Goal: Transaction & Acquisition: Book appointment/travel/reservation

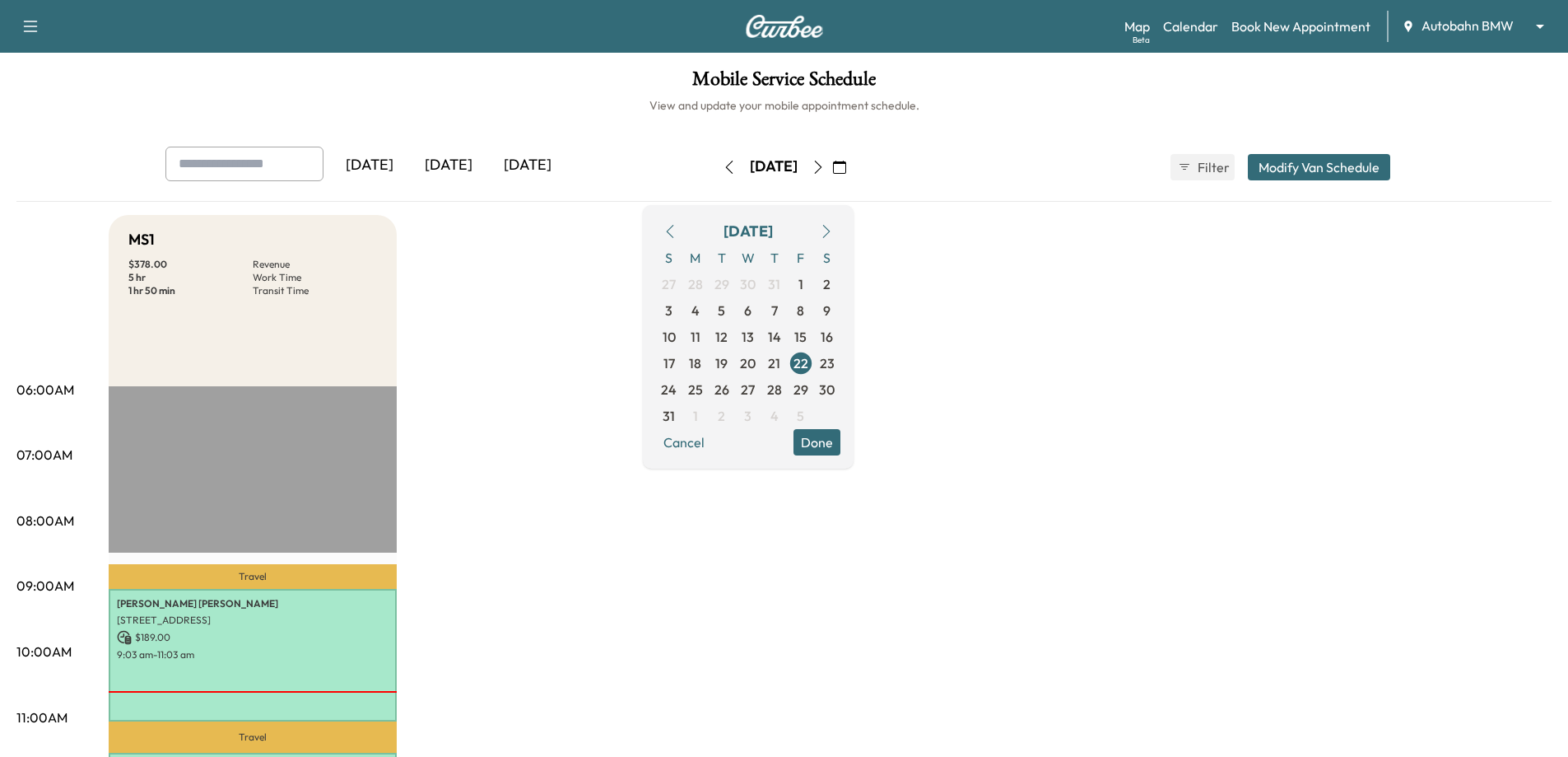
scroll to position [411, 0]
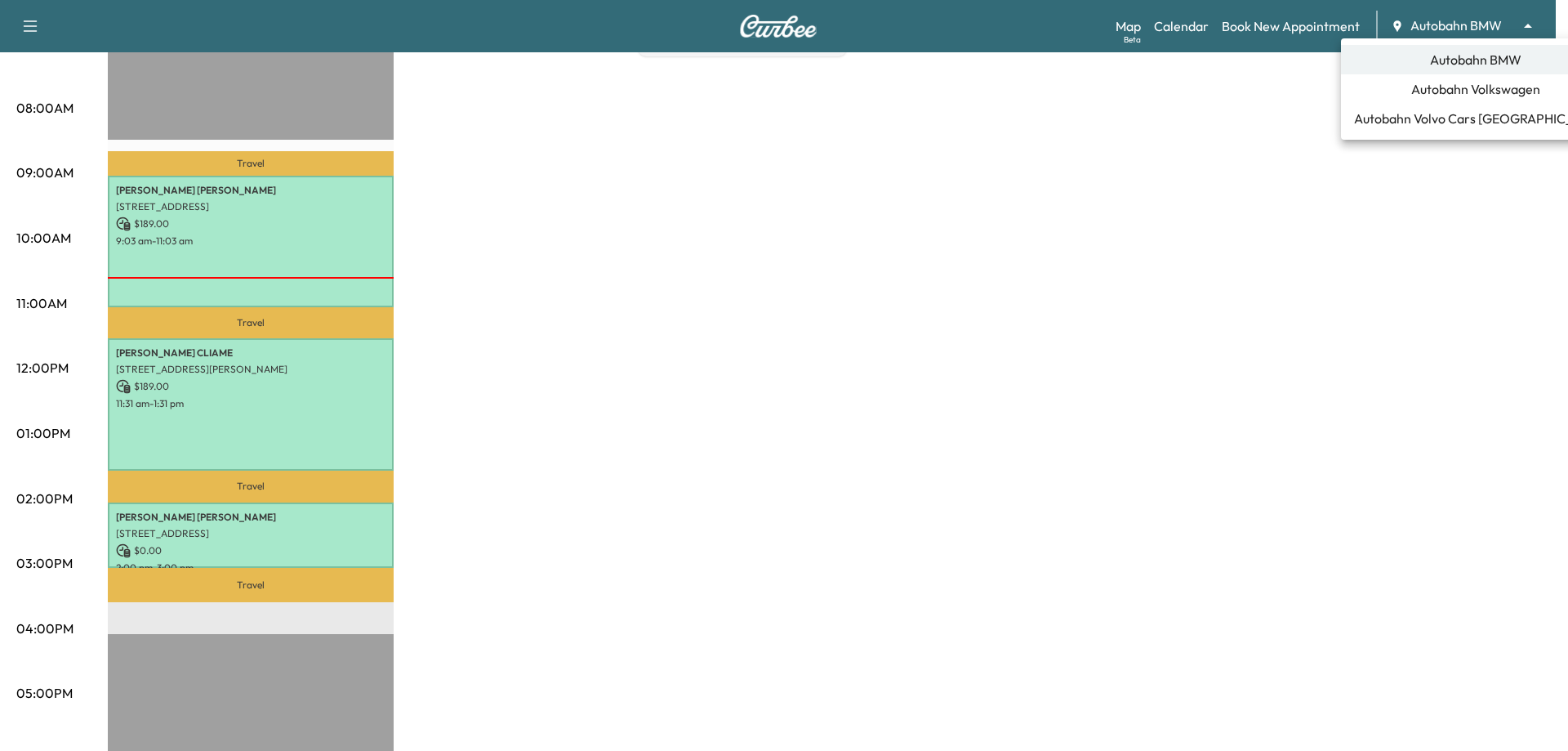
click at [1429, 98] on span "Autobahn Volkswagen" at bounding box center [1476, 89] width 129 height 20
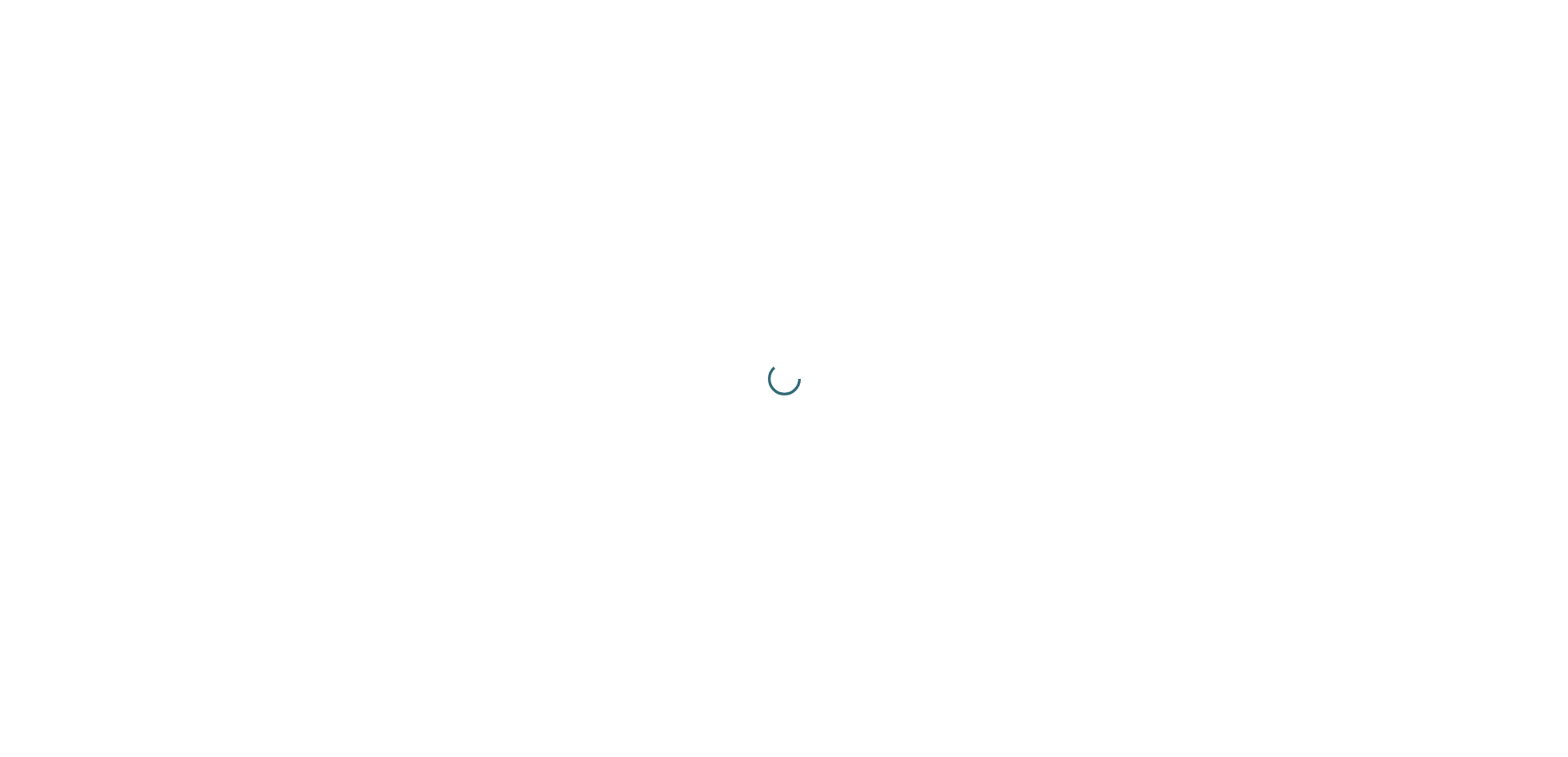
scroll to position [0, 0]
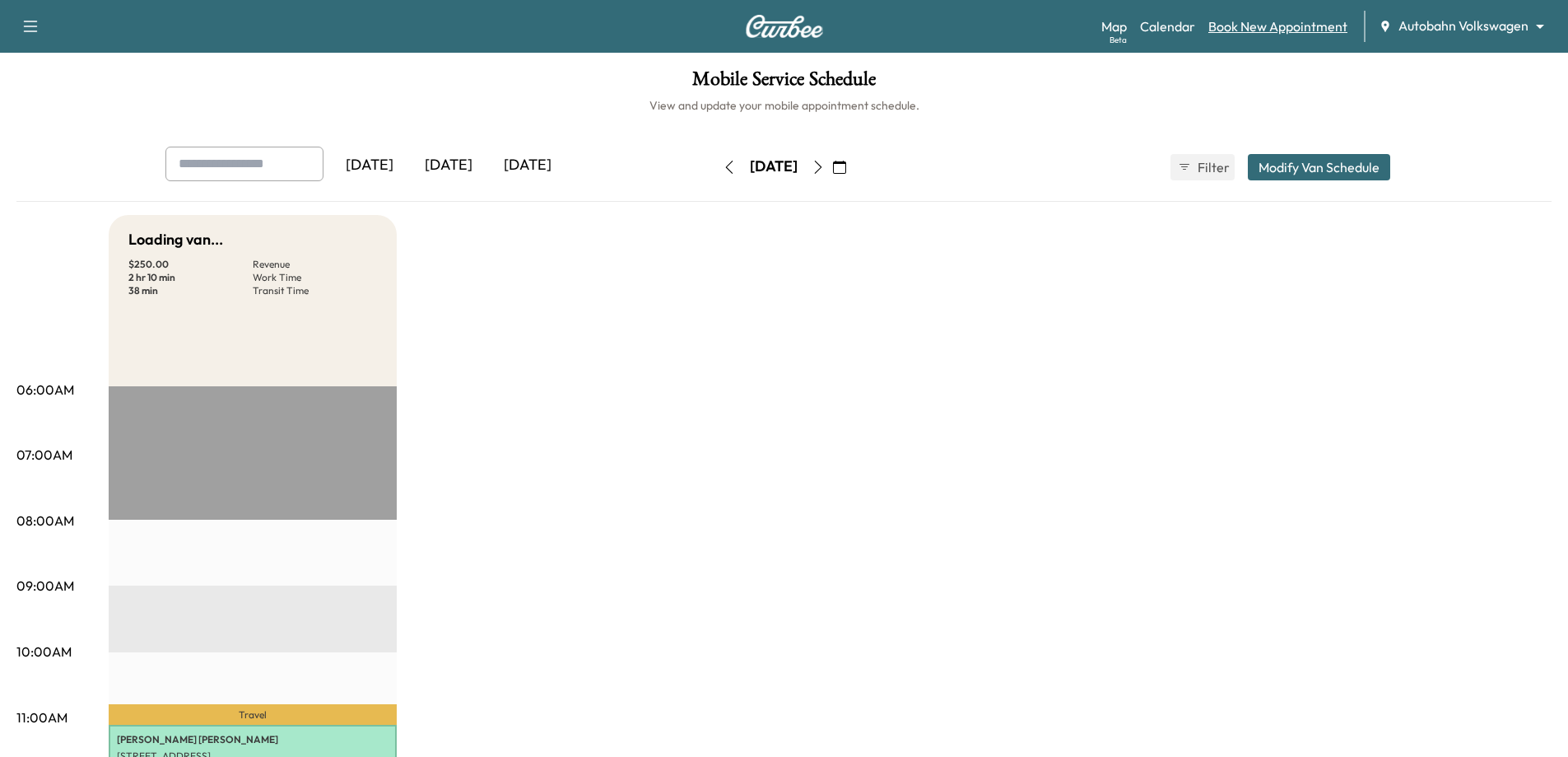
click at [1290, 22] on link "Book New Appointment" at bounding box center [1278, 26] width 139 height 20
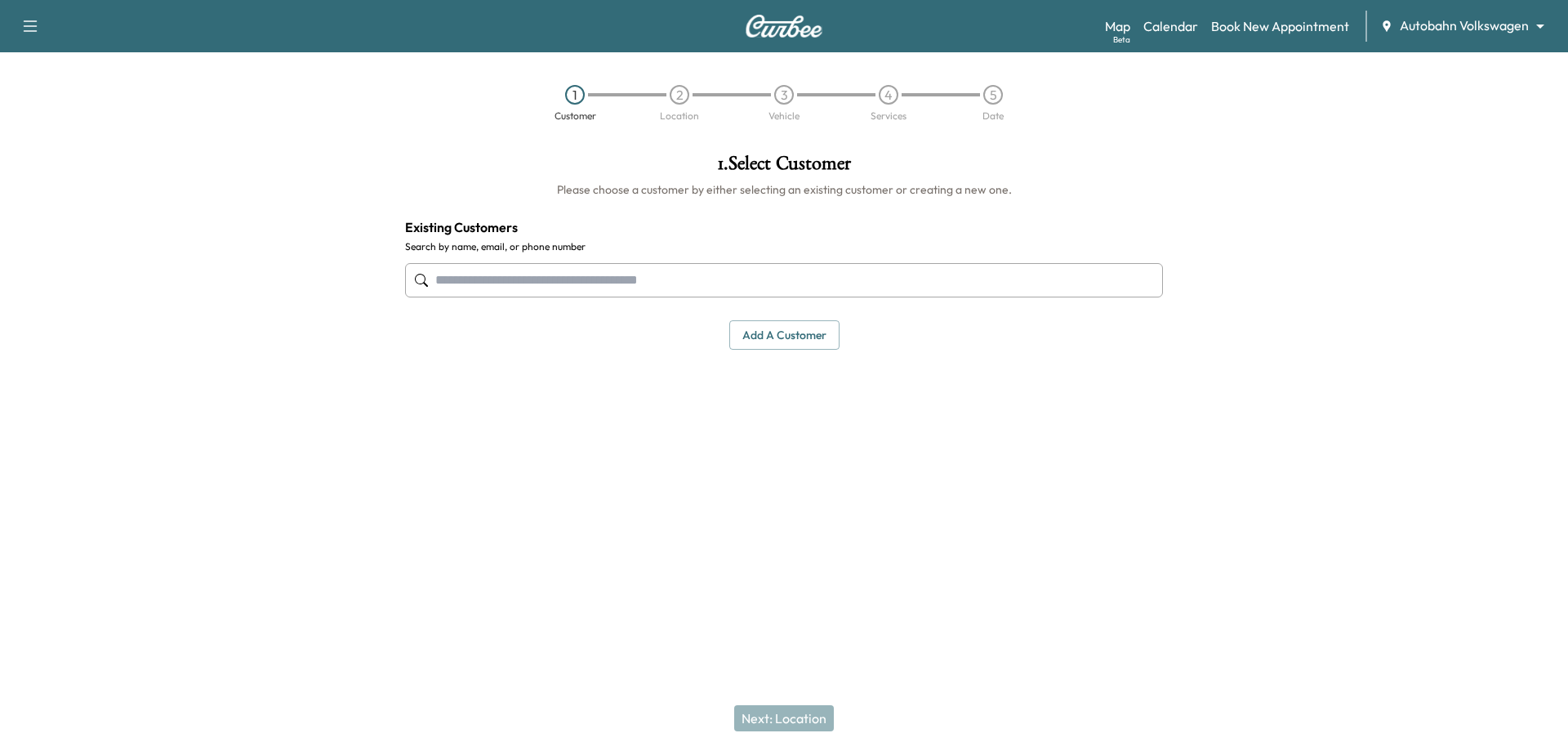
paste input "**********"
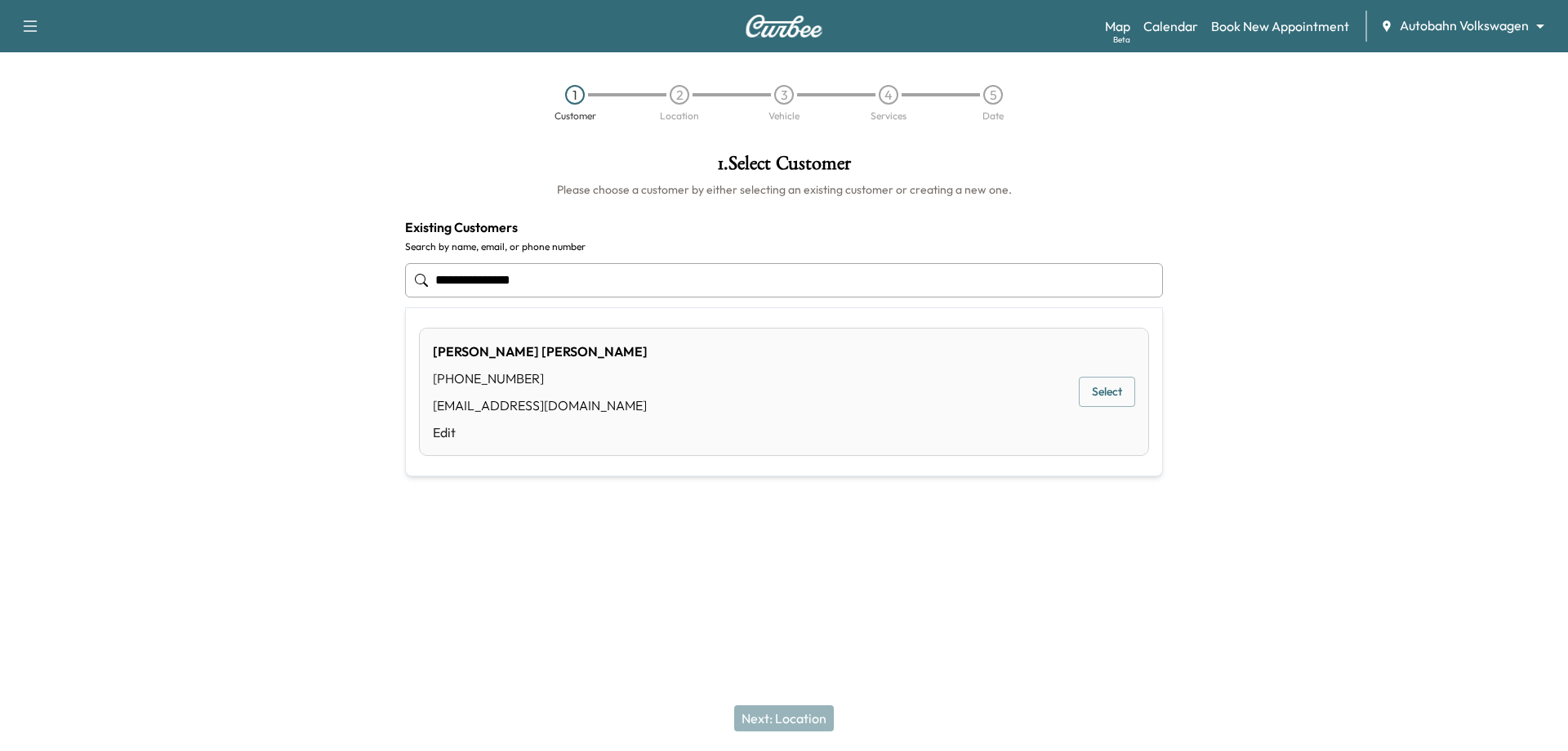
click at [832, 358] on div "[PERSON_NAME] [PHONE_NUMBER] [EMAIL_ADDRESS][DOMAIN_NAME] Edit Select" at bounding box center [784, 391] width 730 height 128
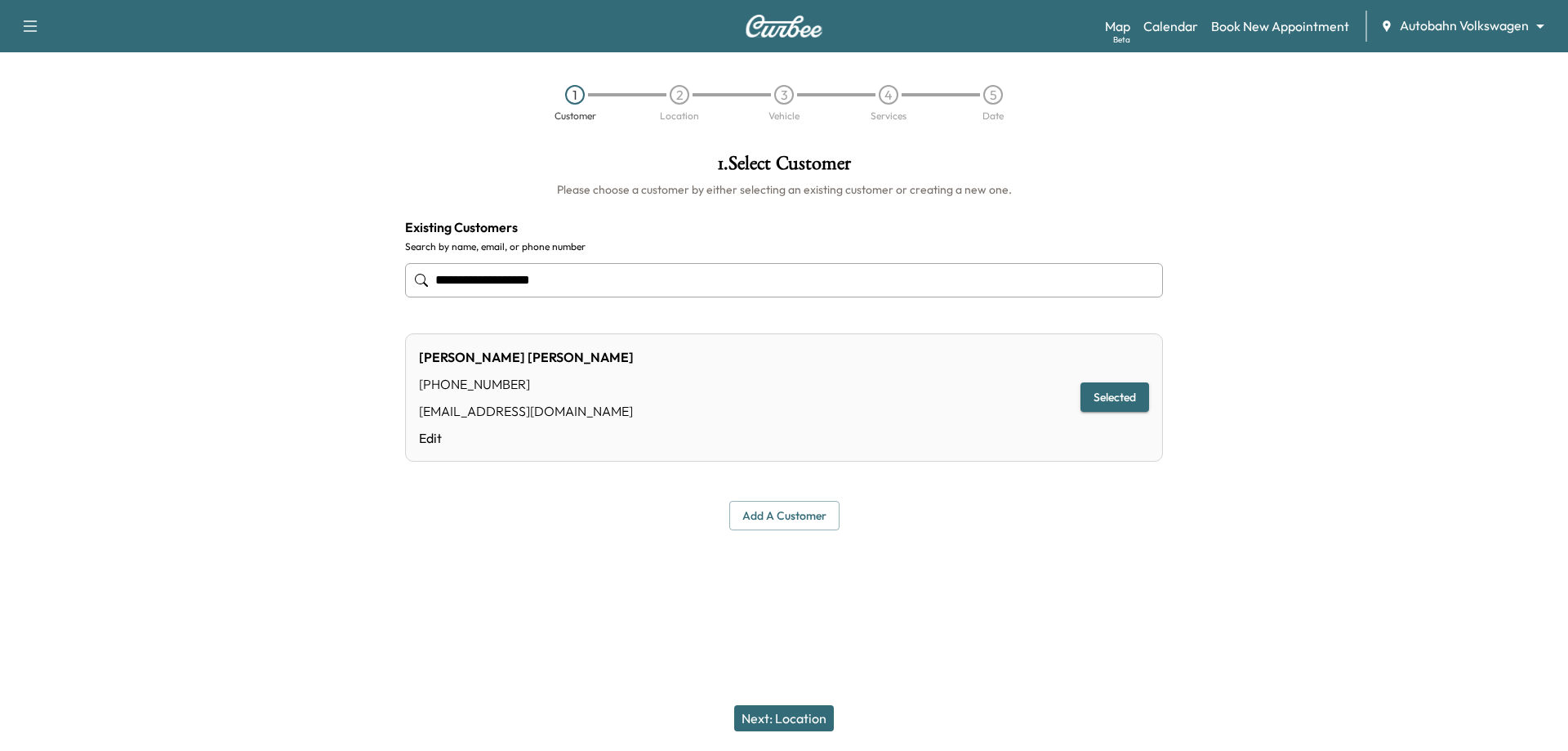
type input "**********"
click at [785, 723] on button "Next: Location" at bounding box center [784, 718] width 100 height 26
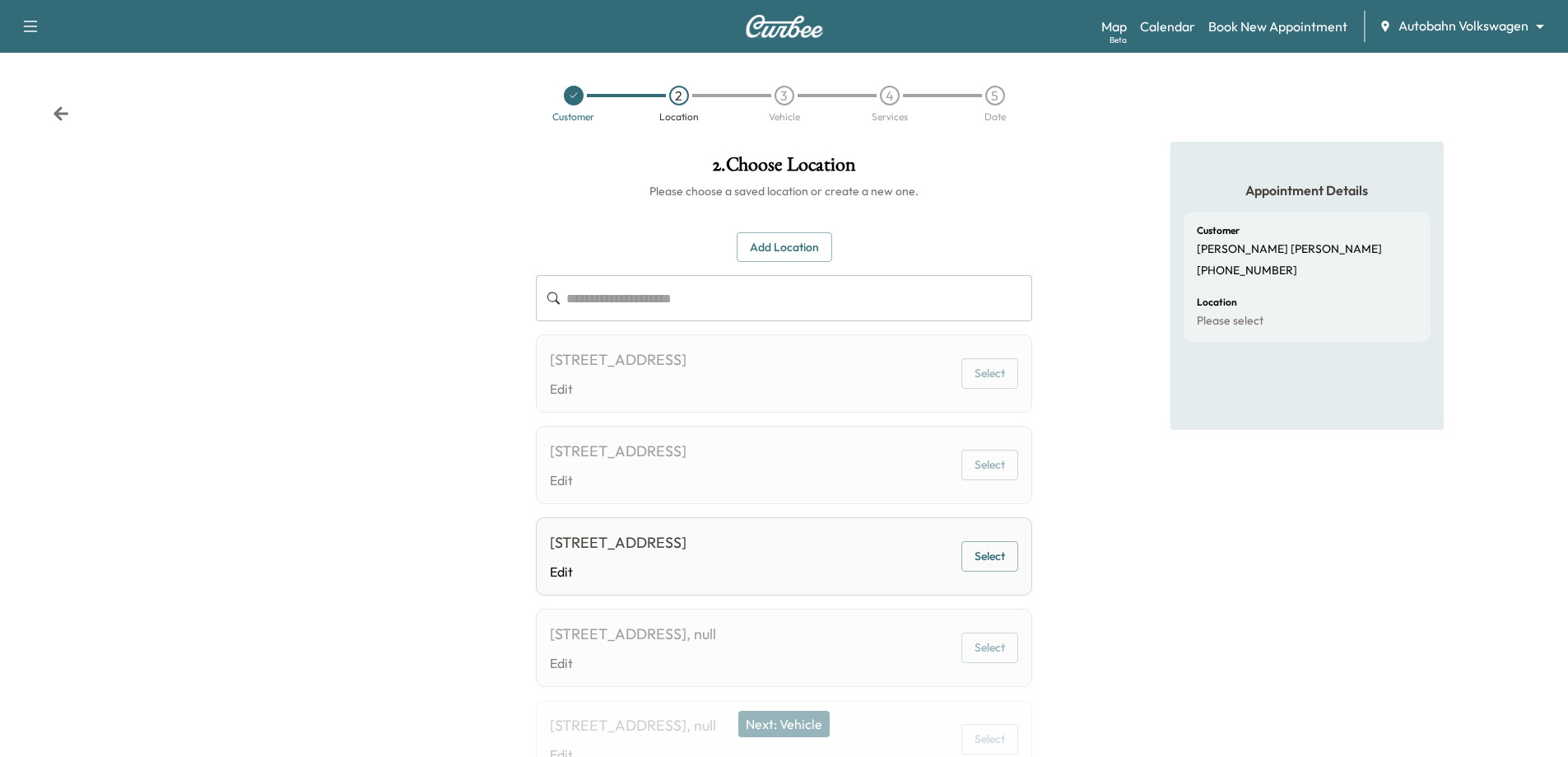
click at [792, 237] on button "Add Location" at bounding box center [784, 247] width 95 height 30
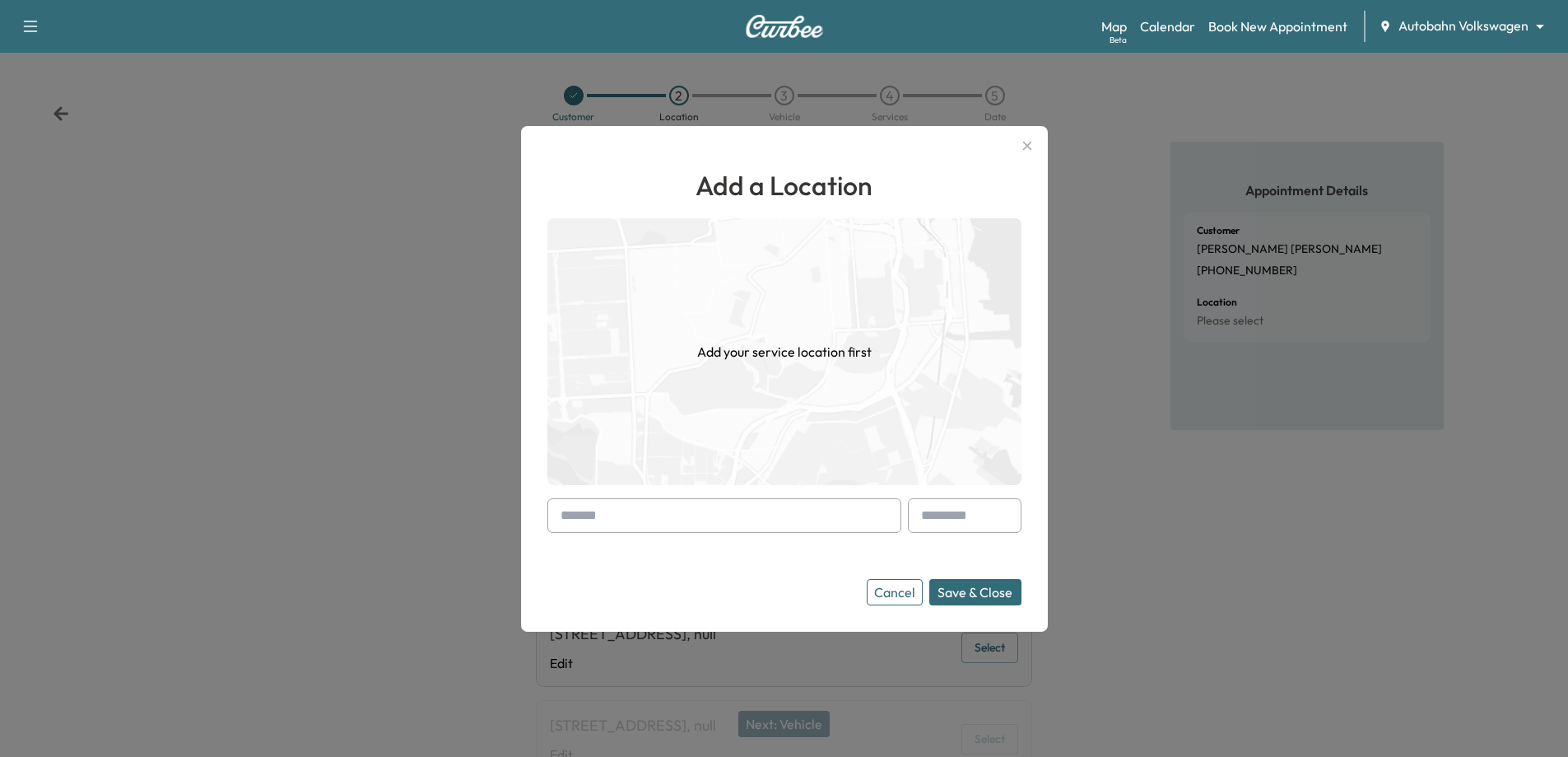
click at [667, 521] on input "text" at bounding box center [725, 516] width 354 height 35
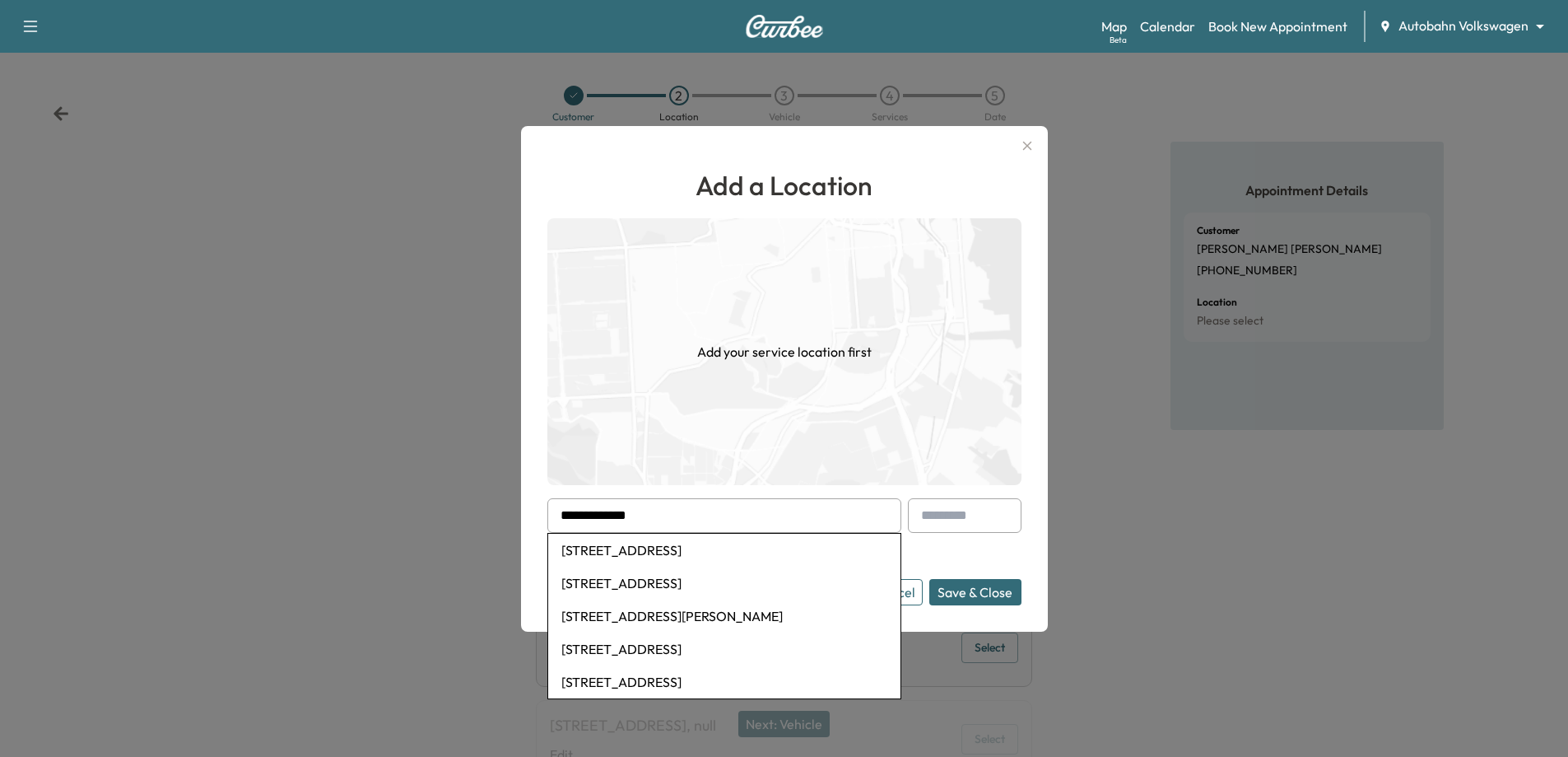
click at [741, 553] on li "[STREET_ADDRESS]" at bounding box center [725, 550] width 352 height 33
type input "**********"
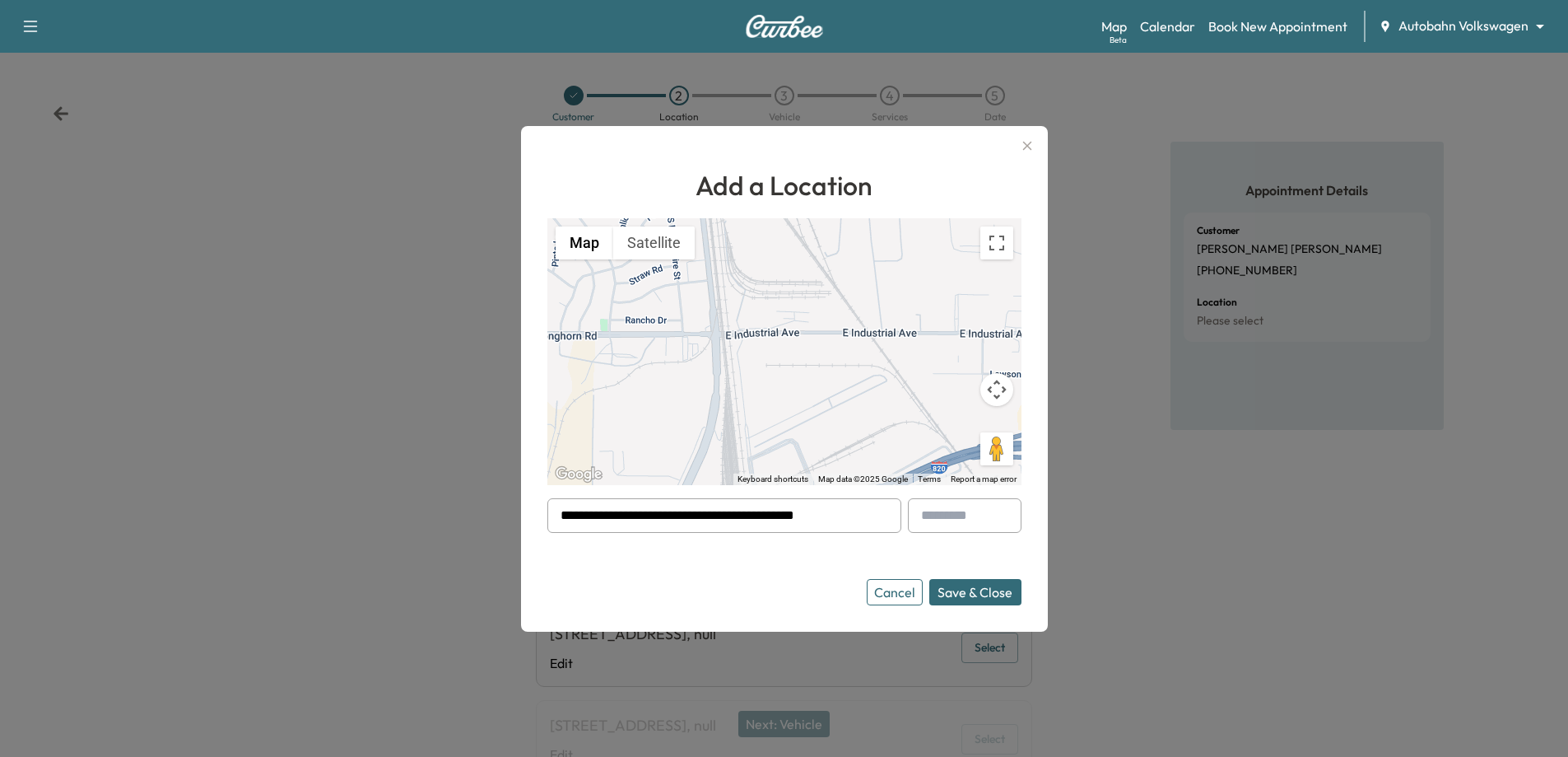
click at [994, 590] on button "Save & Close" at bounding box center [975, 592] width 92 height 26
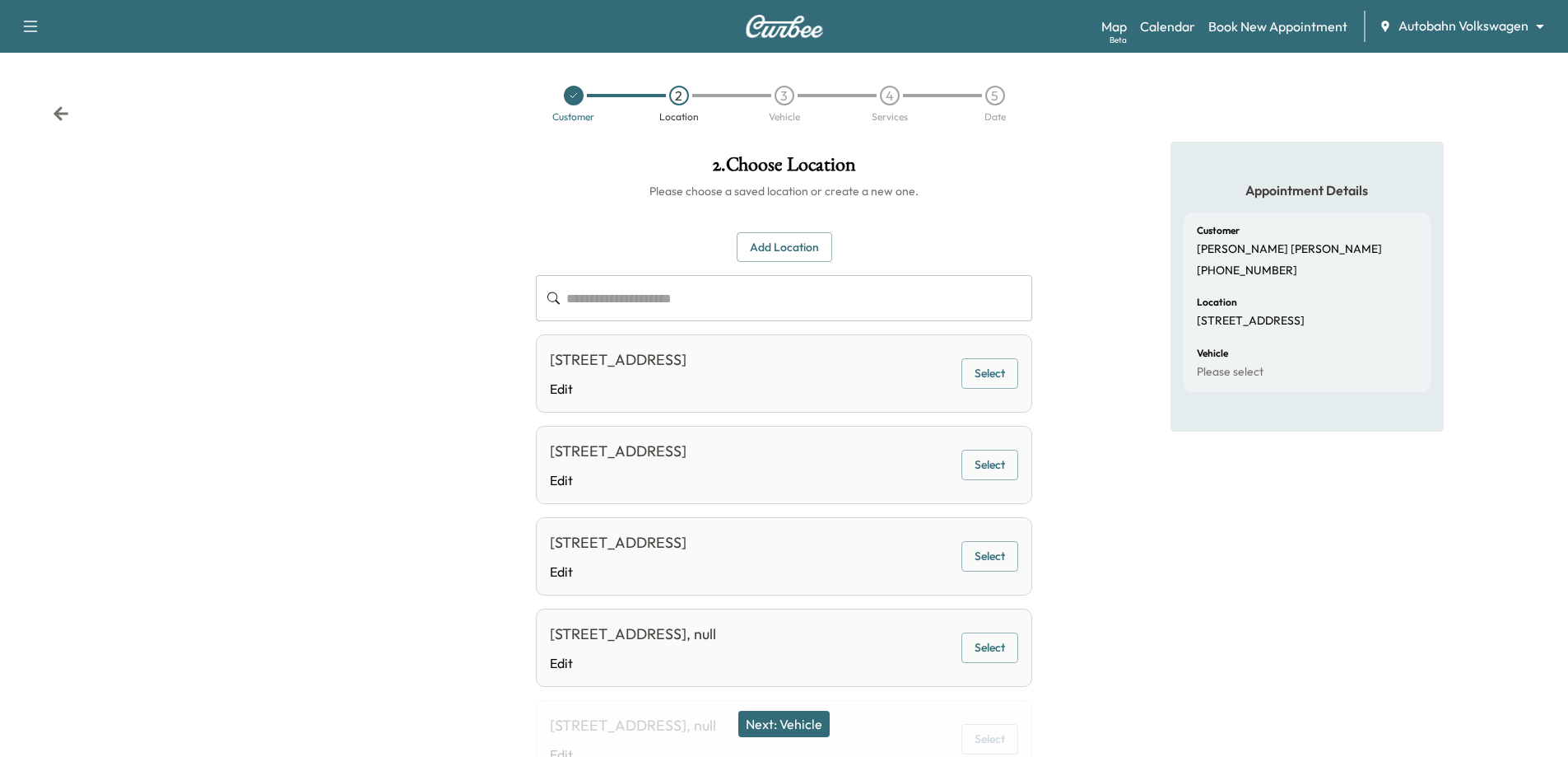
click at [745, 725] on div "Next: Vehicle" at bounding box center [784, 724] width 1568 height 66
click at [763, 715] on button "Next: Vehicle" at bounding box center [784, 724] width 91 height 26
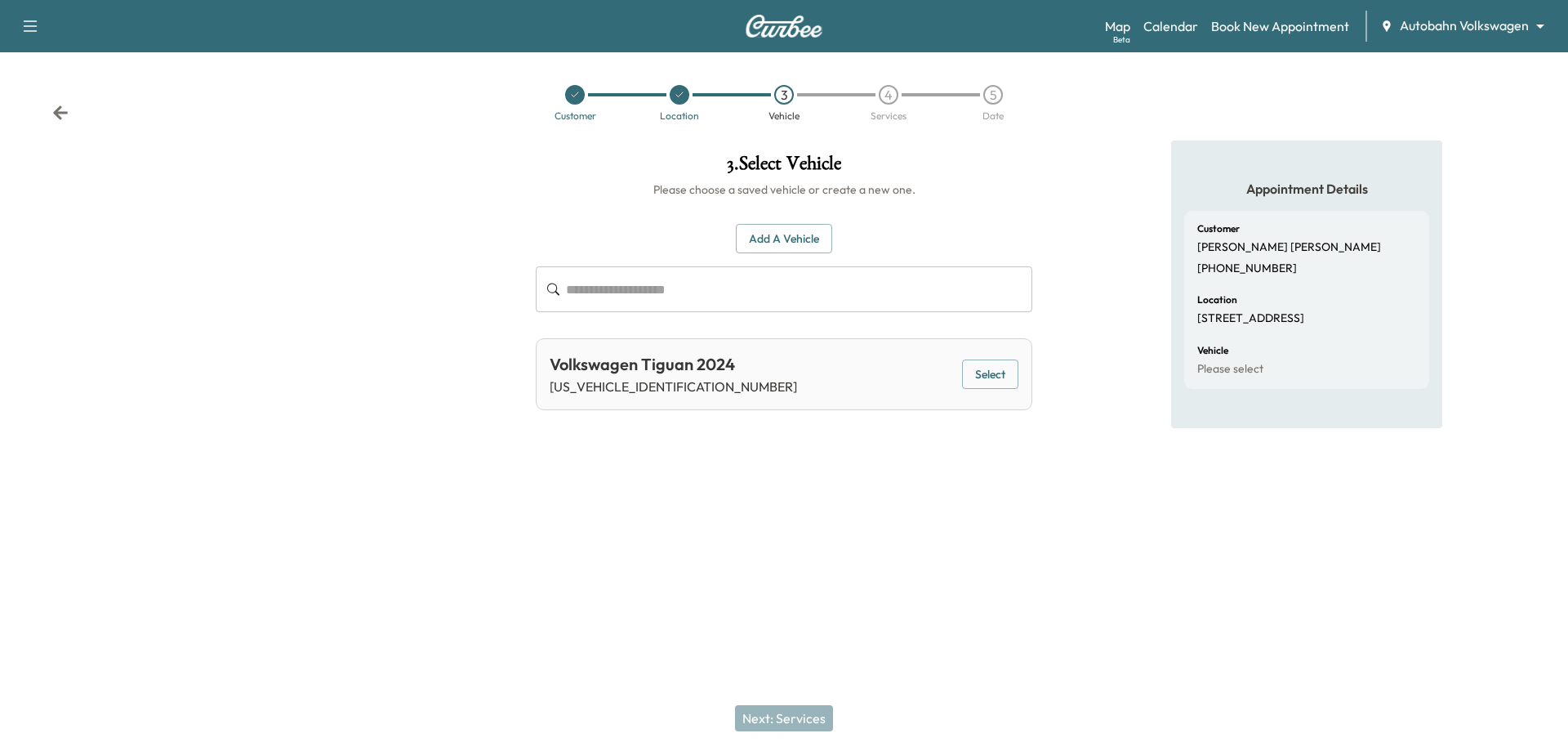
click at [985, 366] on button "Select" at bounding box center [989, 374] width 56 height 30
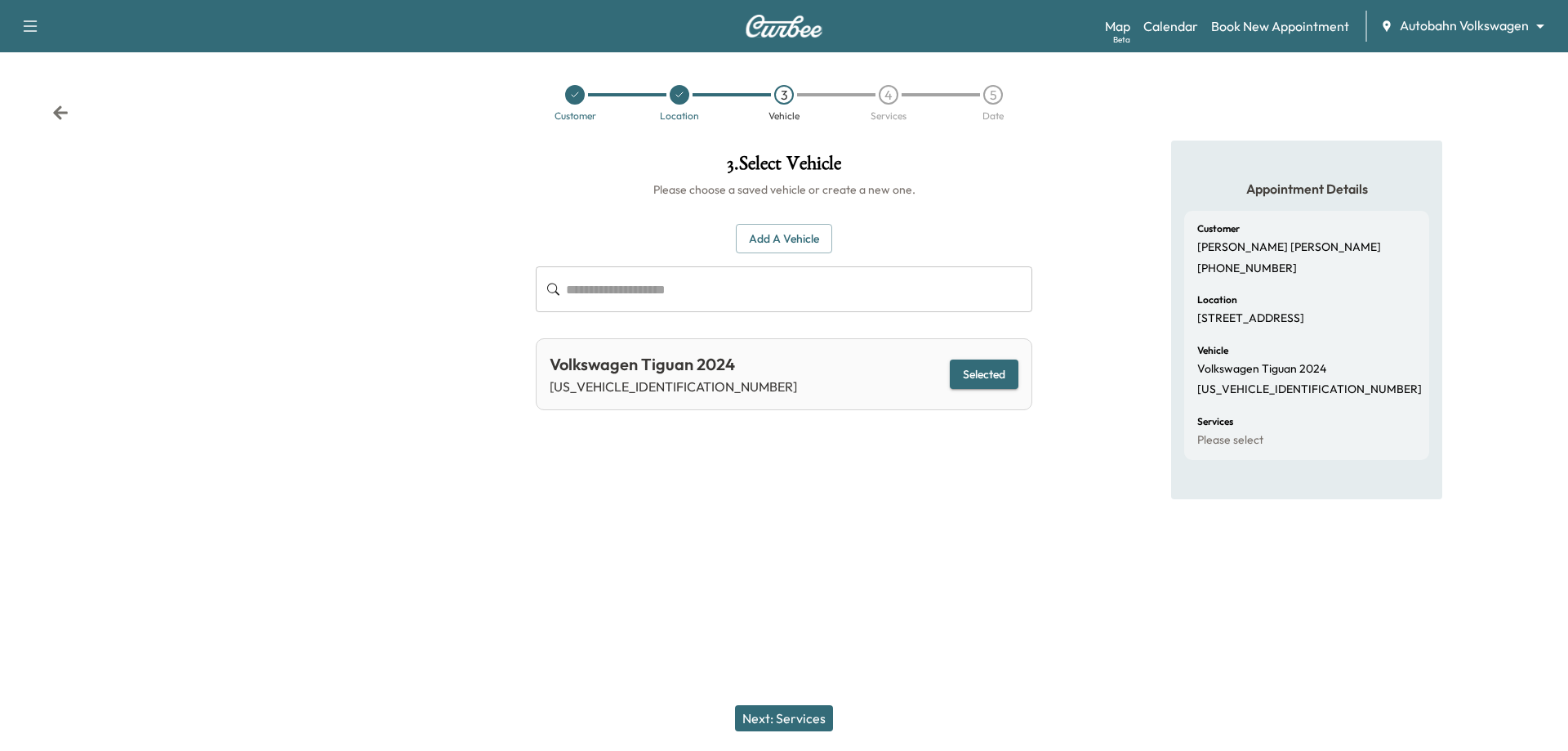
click at [777, 721] on button "Next: Services" at bounding box center [784, 718] width 98 height 26
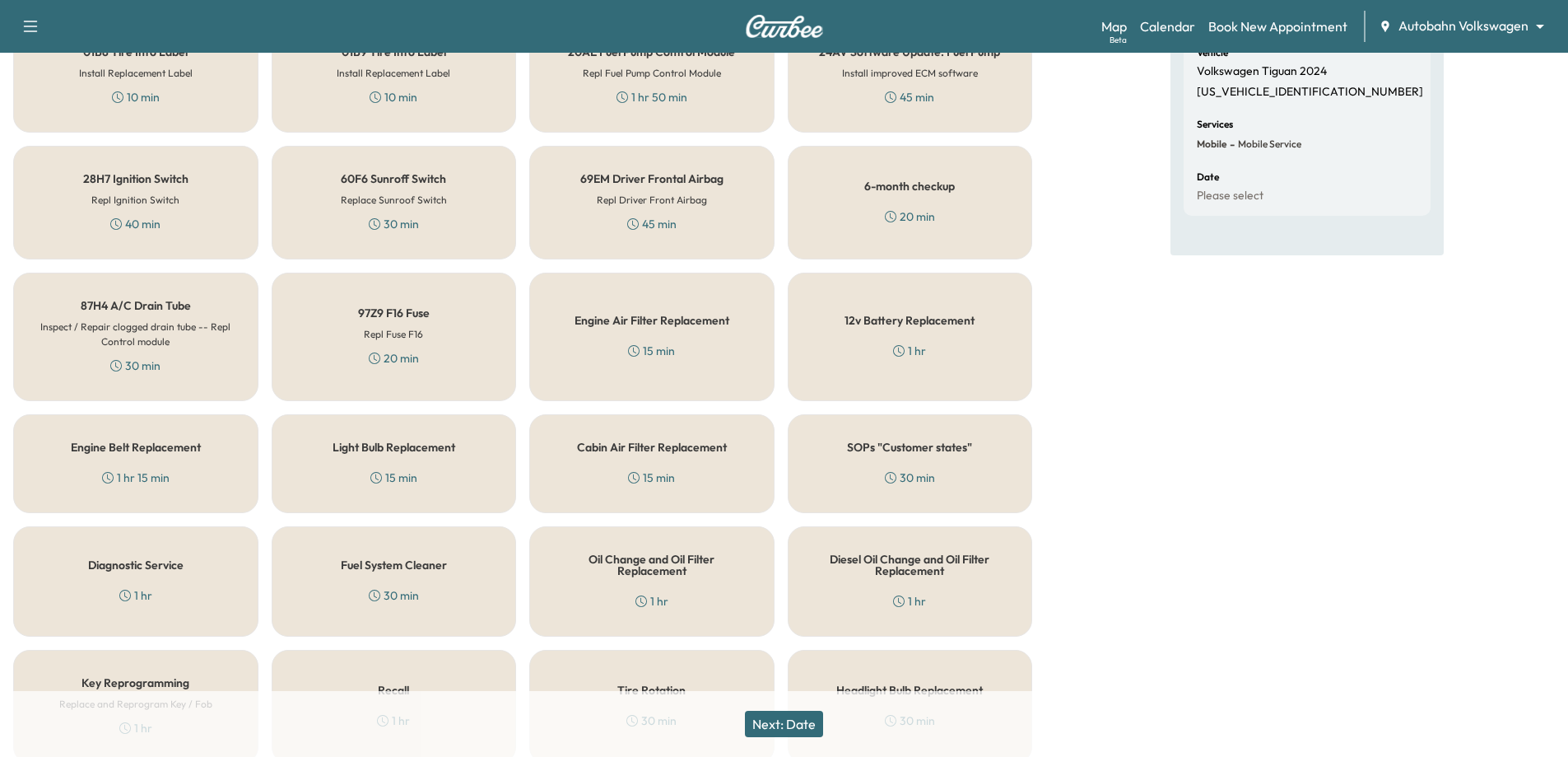
scroll to position [329, 0]
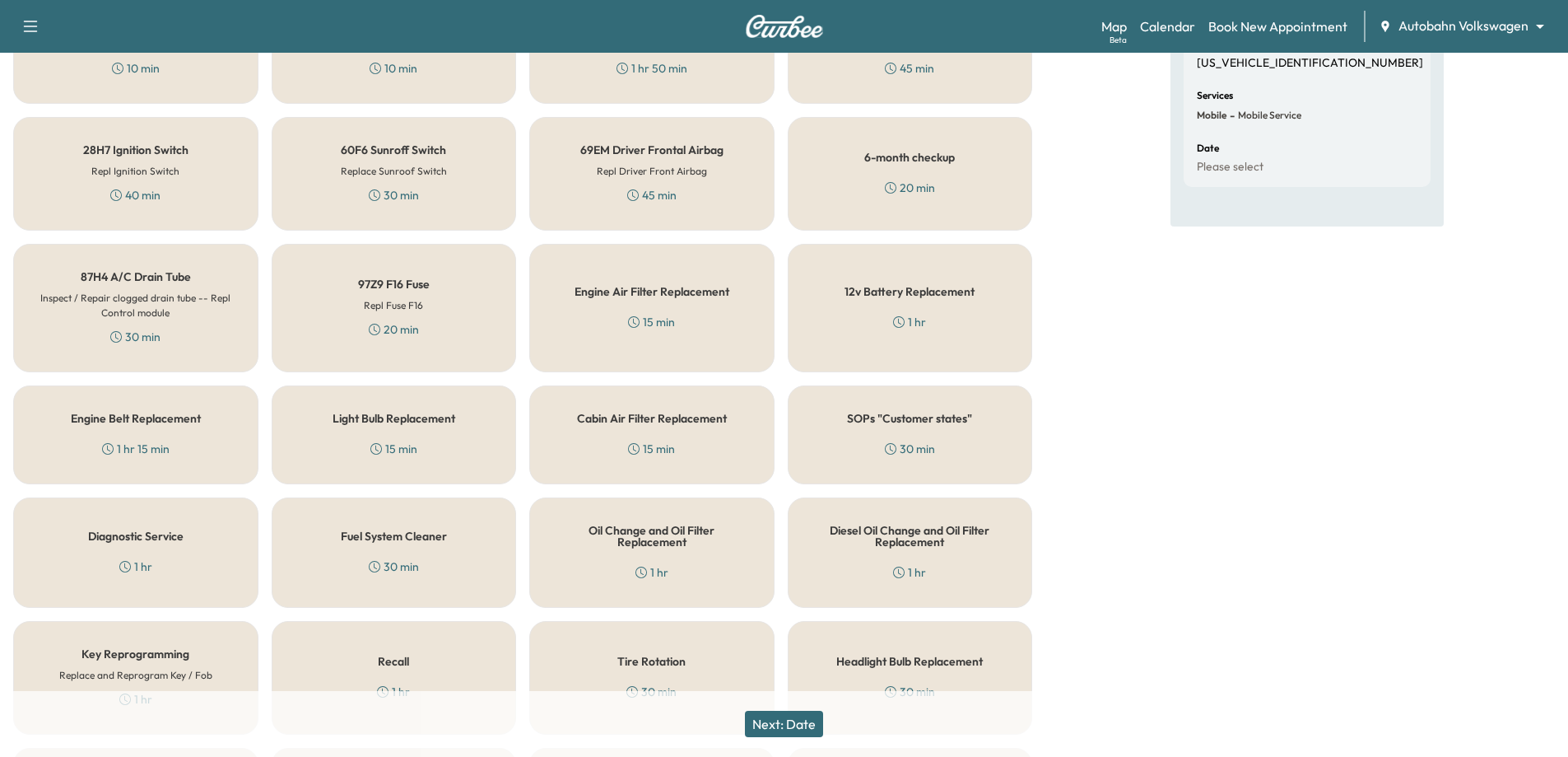
click at [646, 524] on h5 "Oil Change and Oil Filter Replacement" at bounding box center [652, 536] width 191 height 23
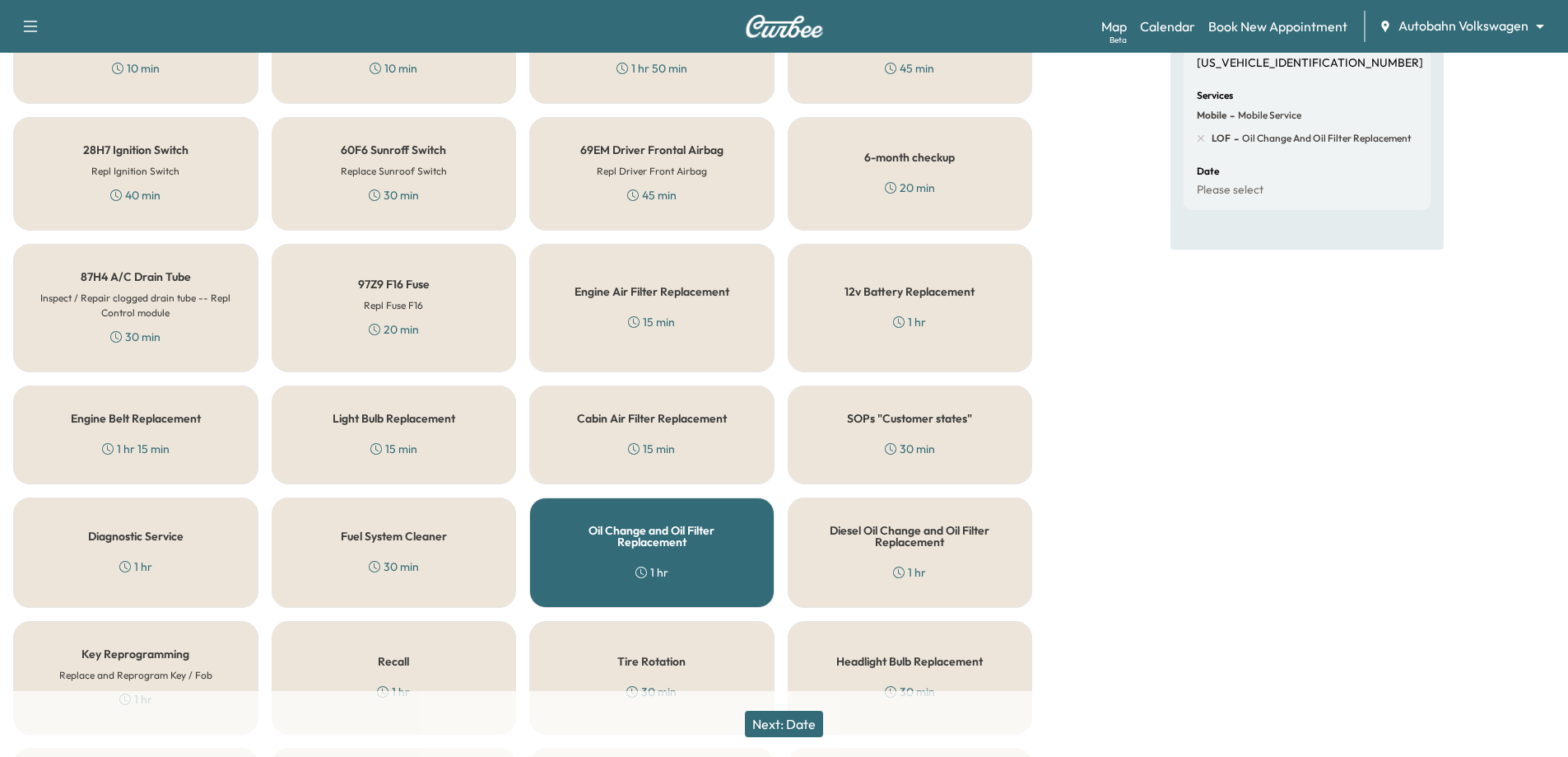
click at [784, 729] on button "Next: Date" at bounding box center [784, 724] width 78 height 26
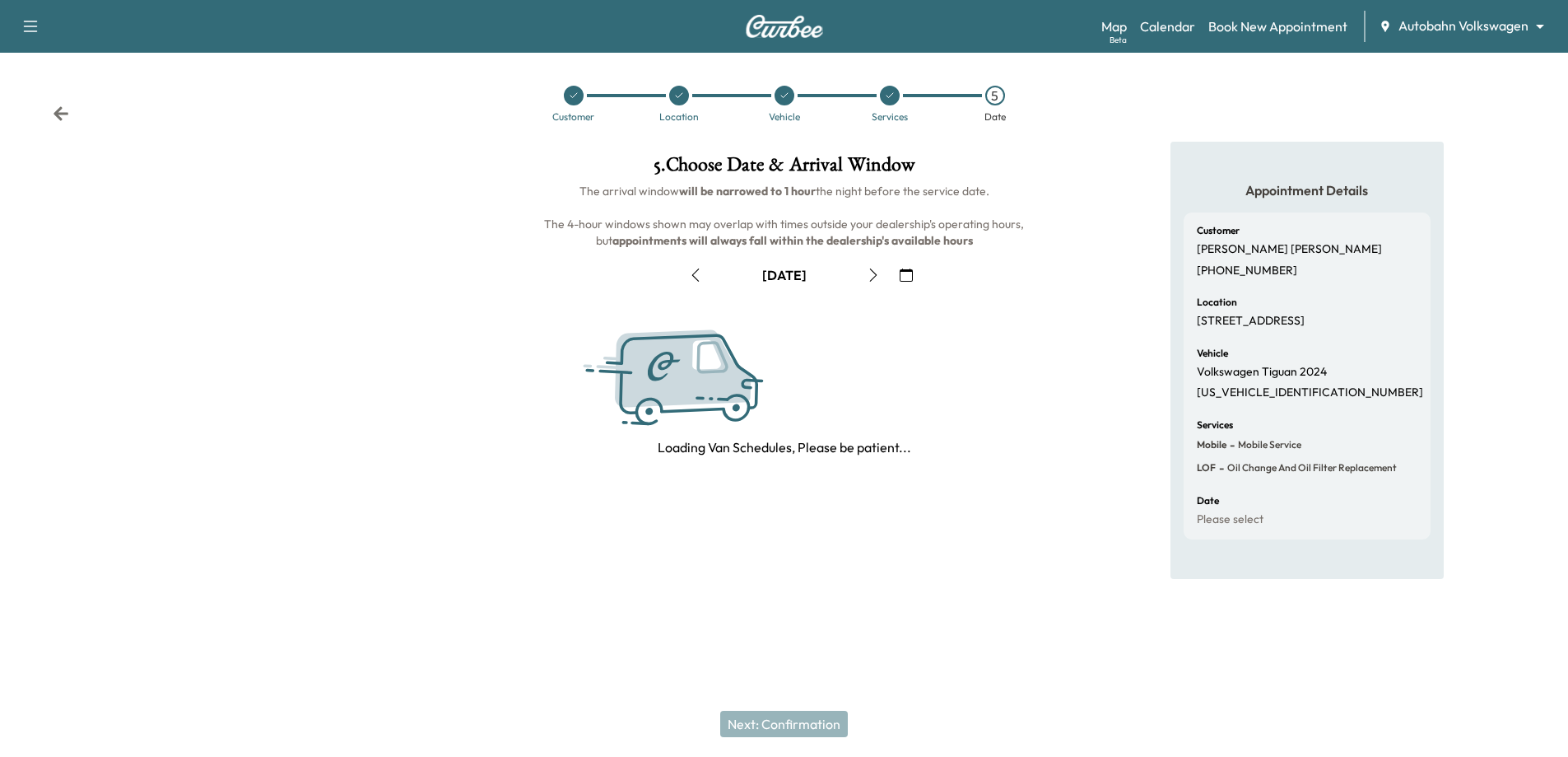
scroll to position [0, 0]
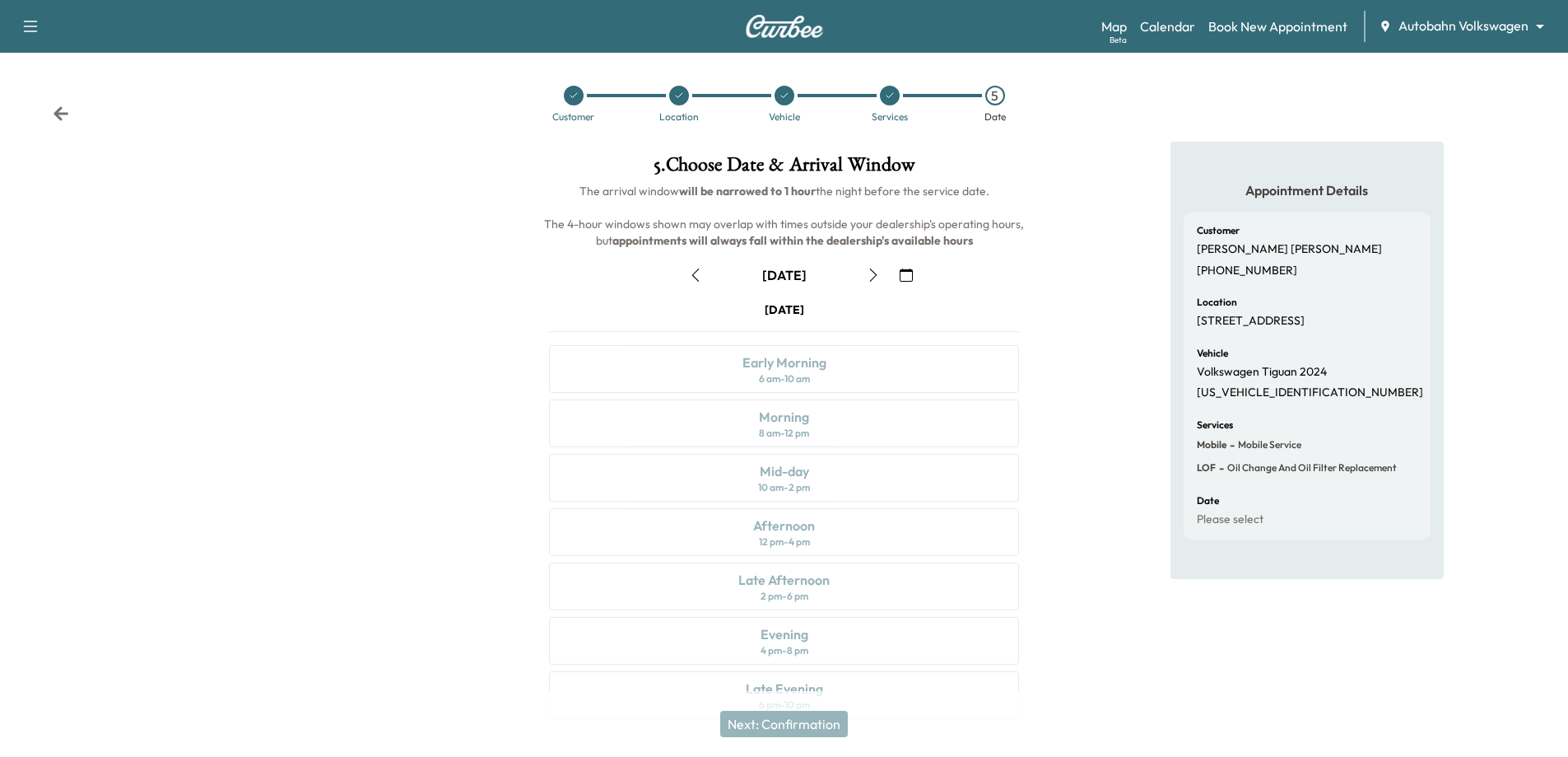
click at [915, 267] on button "button" at bounding box center [906, 275] width 28 height 26
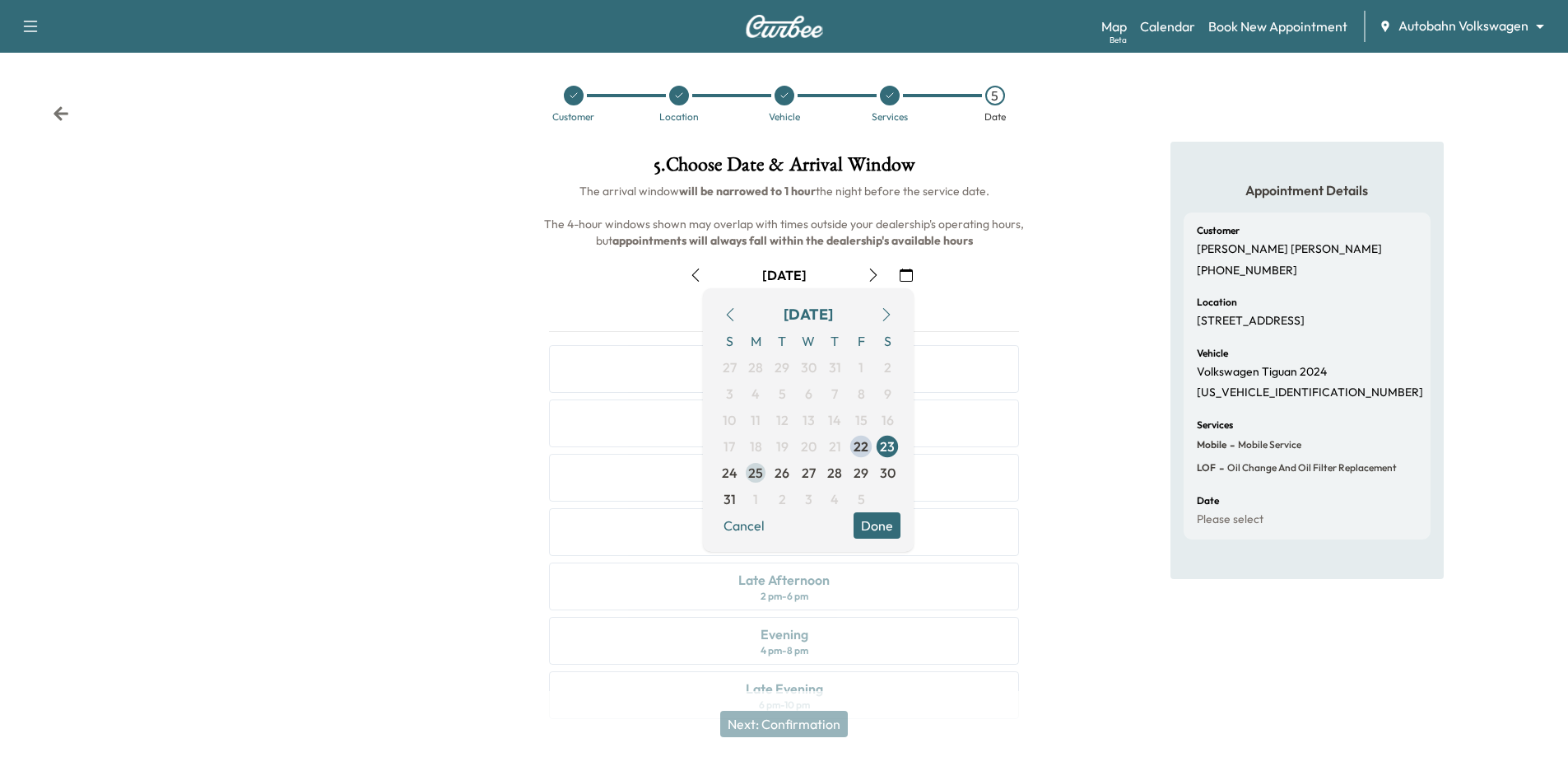
click at [757, 475] on span "25" at bounding box center [755, 472] width 15 height 20
click at [1048, 605] on div "Appointment Details Customer [PERSON_NAME] [PHONE_NUMBER] Location [STREET_ADDR…" at bounding box center [1307, 440] width 522 height 597
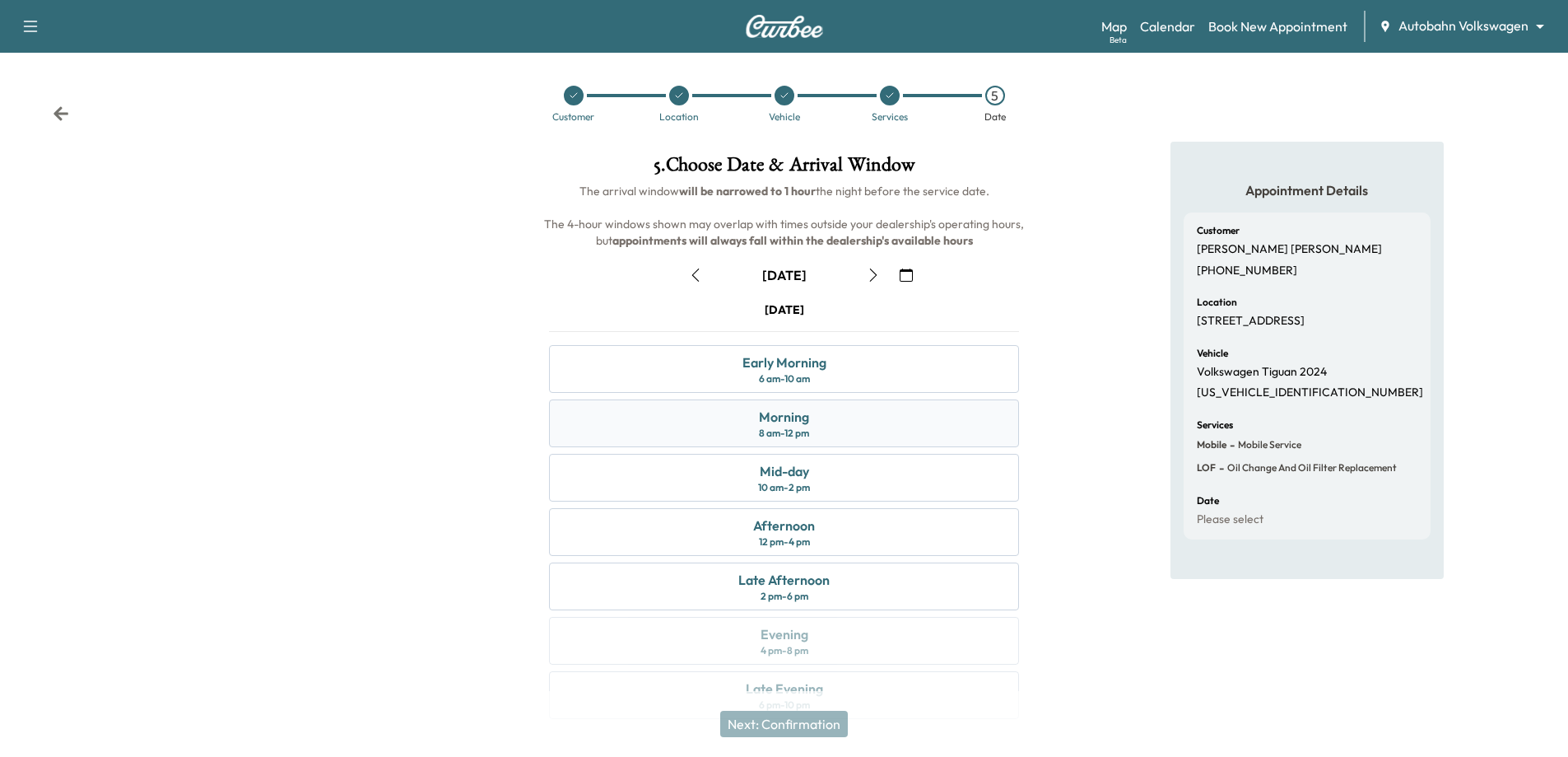
click at [873, 422] on div "Morning 8 am - 12 pm" at bounding box center [784, 423] width 470 height 48
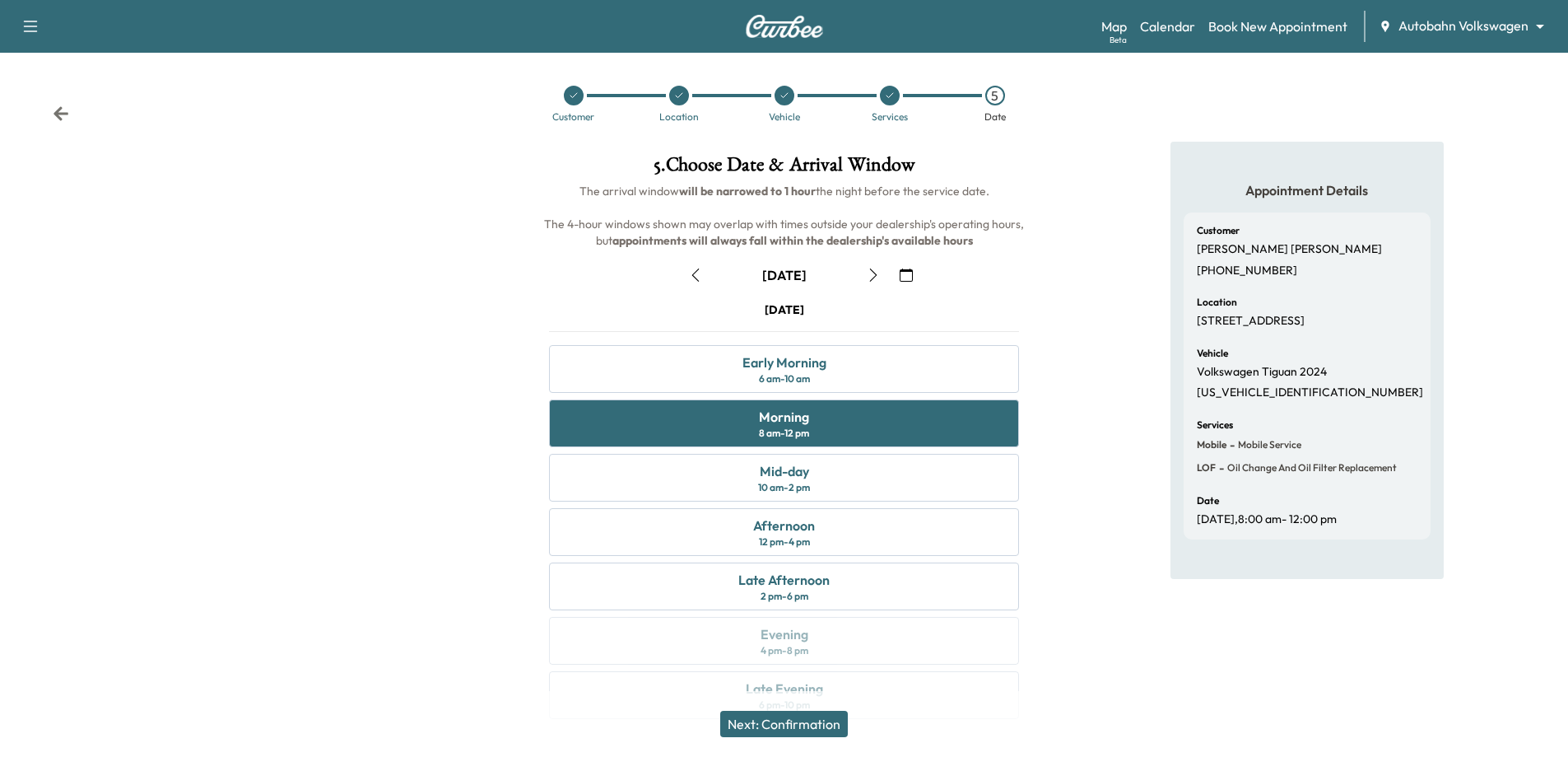
click at [780, 733] on button "Next: Confirmation" at bounding box center [784, 724] width 128 height 26
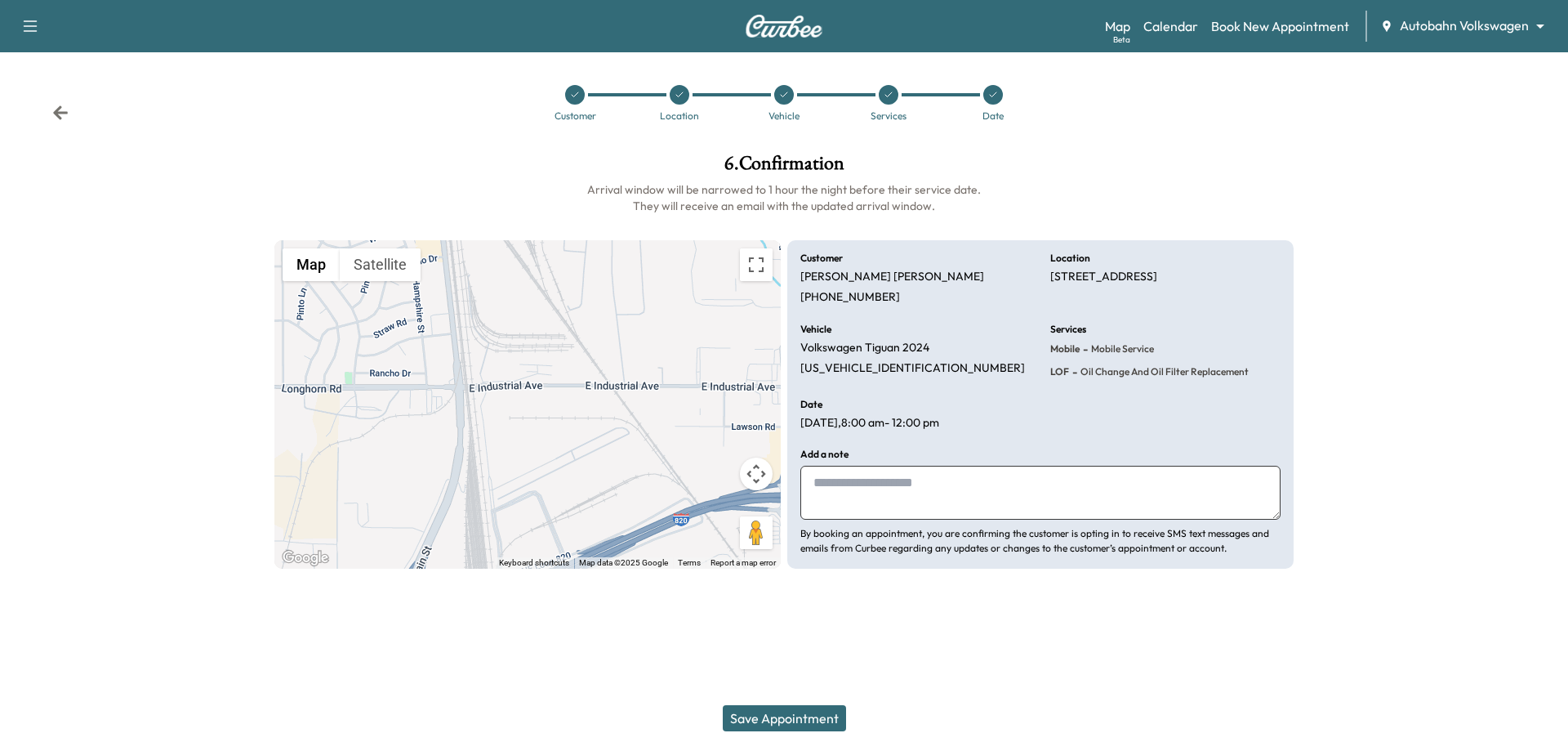
click at [774, 727] on button "Save Appointment" at bounding box center [784, 718] width 123 height 26
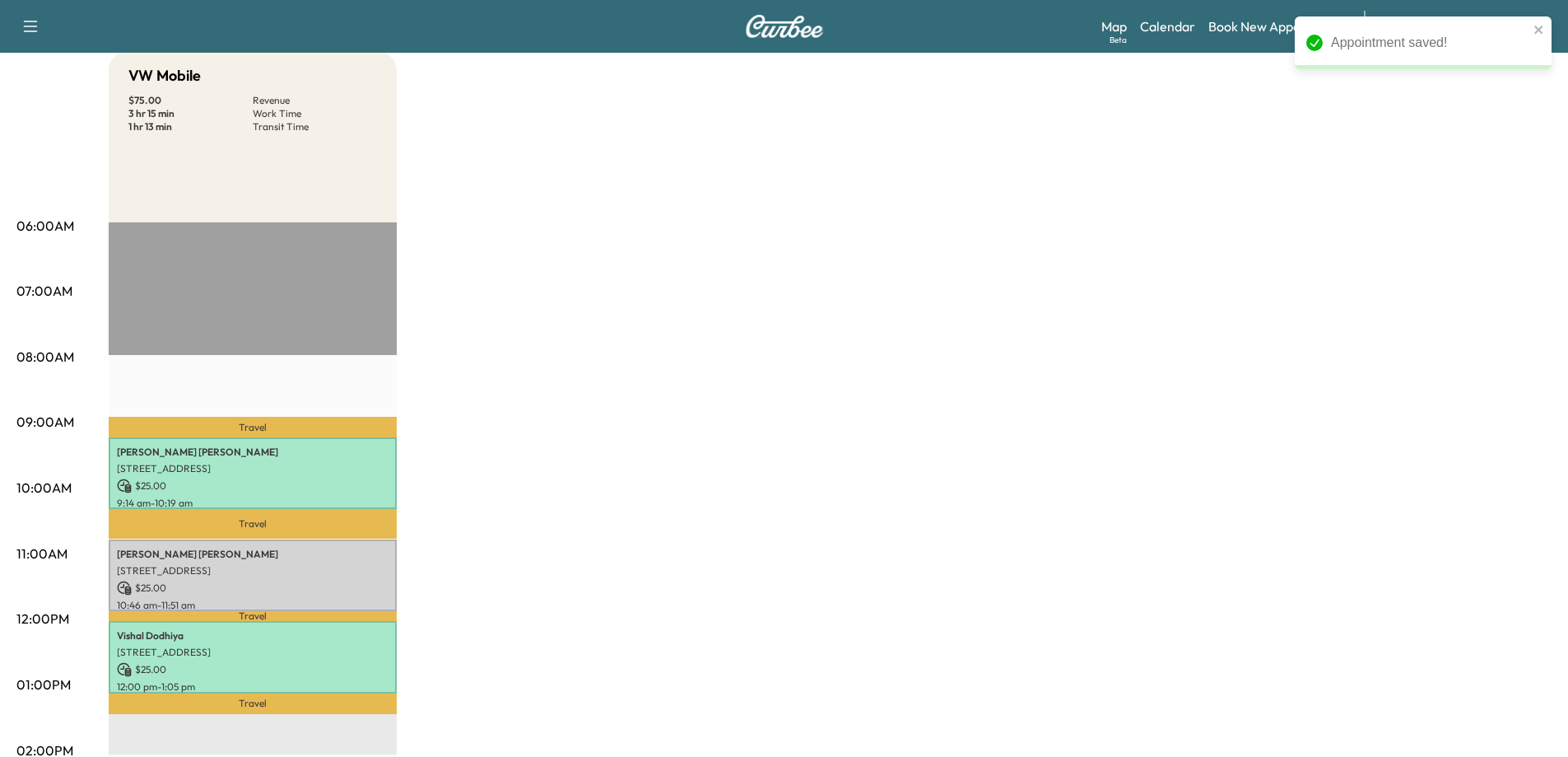
scroll to position [247, 0]
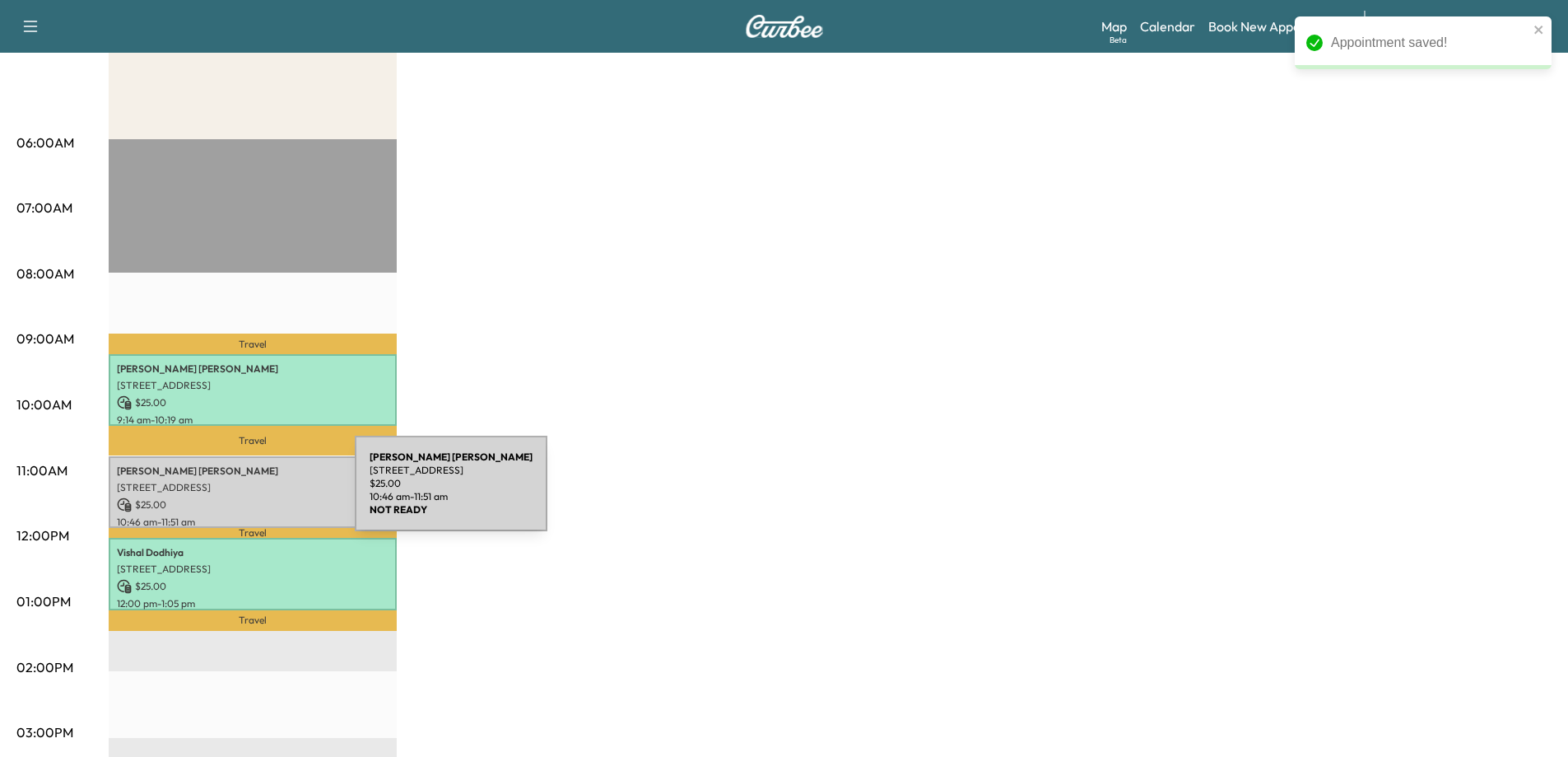
click at [232, 497] on p "$ 25.00" at bounding box center [253, 504] width 272 height 15
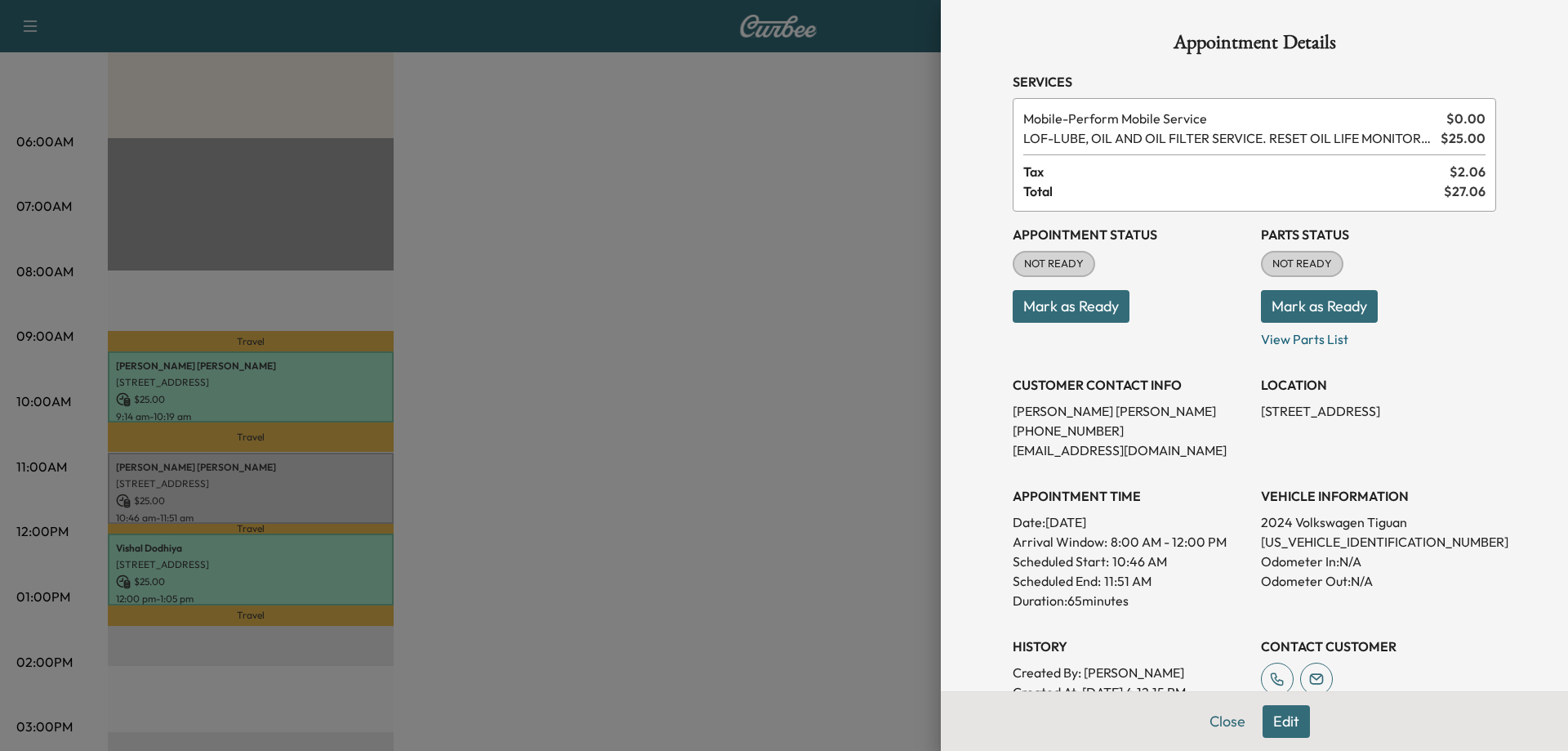
click at [572, 400] on div at bounding box center [784, 376] width 1568 height 751
